Goal: Transaction & Acquisition: Subscribe to service/newsletter

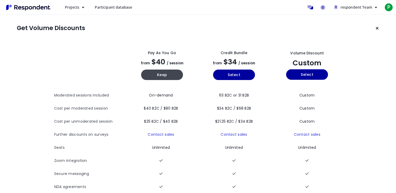
click at [160, 81] on div "Pay as you go from $40 / session Keep" at bounding box center [162, 65] width 68 height 38
click at [164, 74] on button "Keep" at bounding box center [162, 75] width 42 height 10
drag, startPoint x: 251, startPoint y: 82, endPoint x: 243, endPoint y: 78, distance: 9.7
click at [243, 78] on div "Credit Bundle from $34 / session Select" at bounding box center [234, 65] width 68 height 38
click at [243, 78] on button "Select" at bounding box center [234, 75] width 42 height 10
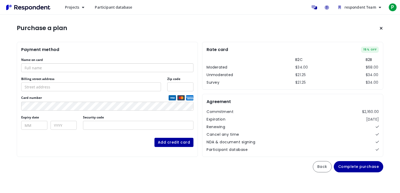
click at [142, 70] on input "Name on card" at bounding box center [107, 67] width 172 height 9
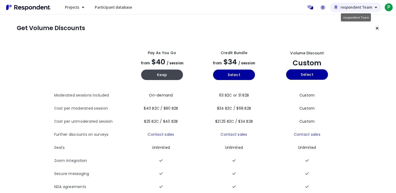
click at [367, 11] on button "respondent Team" at bounding box center [355, 7] width 51 height 9
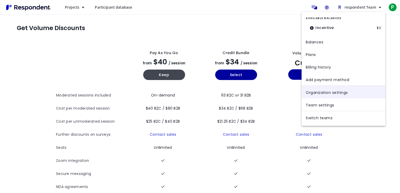
click at [354, 92] on link "Organization settings" at bounding box center [343, 92] width 84 height 13
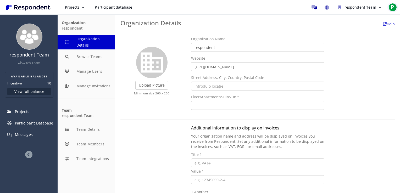
click at [390, 10] on span "P" at bounding box center [392, 7] width 8 height 8
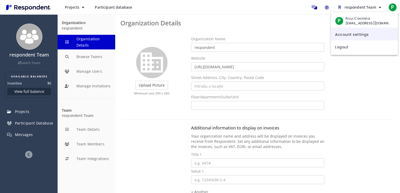
click at [374, 36] on link "Account settings" at bounding box center [364, 34] width 67 height 13
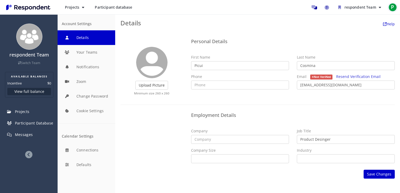
click at [393, 7] on span "P" at bounding box center [392, 7] width 8 height 8
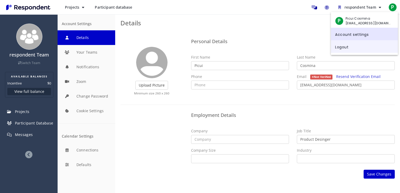
click at [352, 51] on link "Logout" at bounding box center [364, 46] width 67 height 13
